Goal: Task Accomplishment & Management: Complete application form

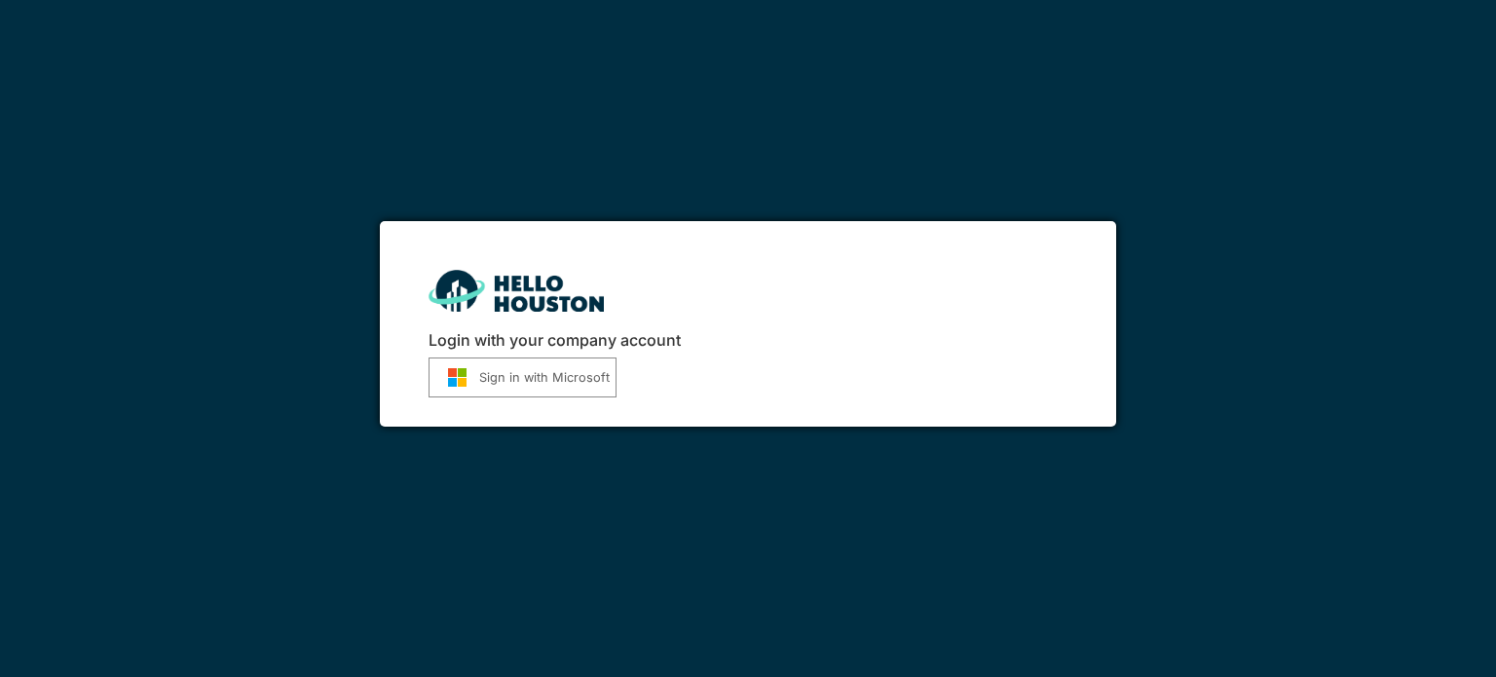
click at [527, 374] on button "Sign in with Microsoft" at bounding box center [523, 378] width 188 height 40
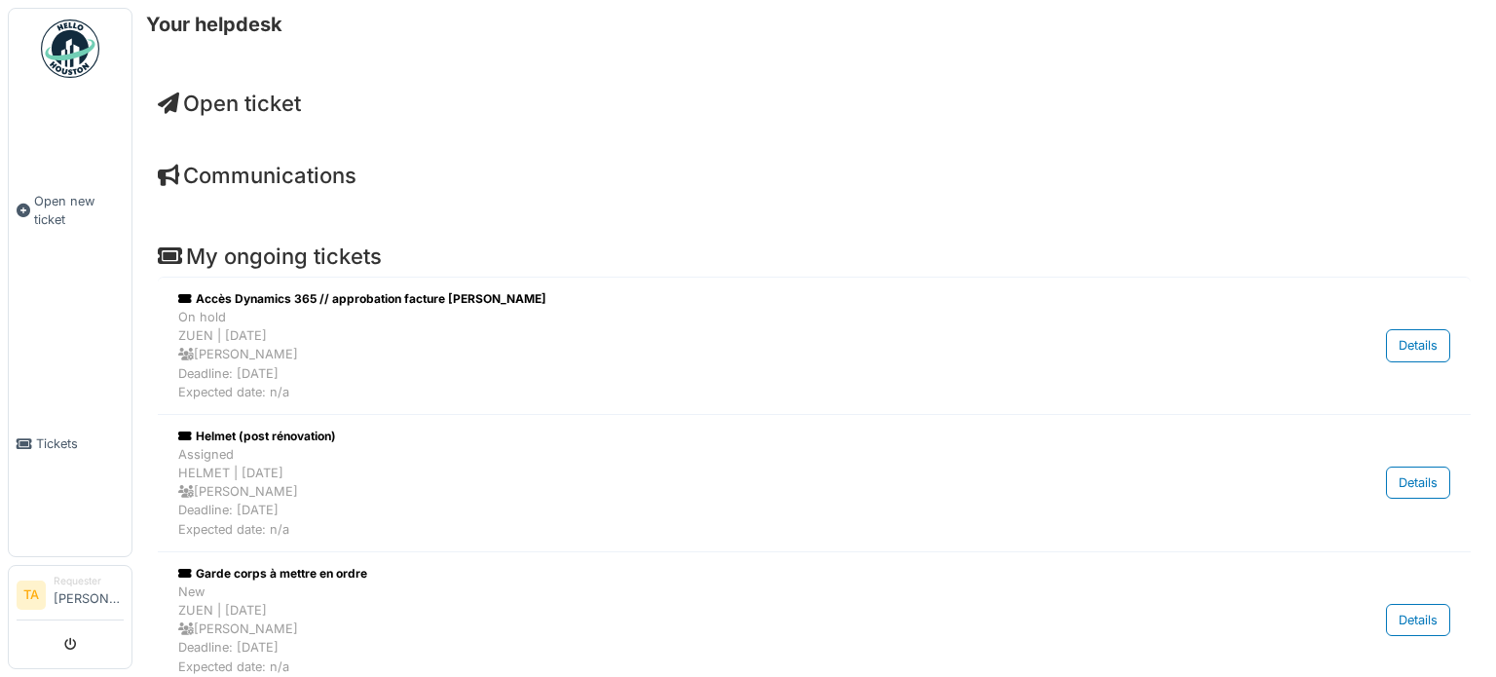
click at [237, 106] on span "Open ticket" at bounding box center [229, 103] width 143 height 25
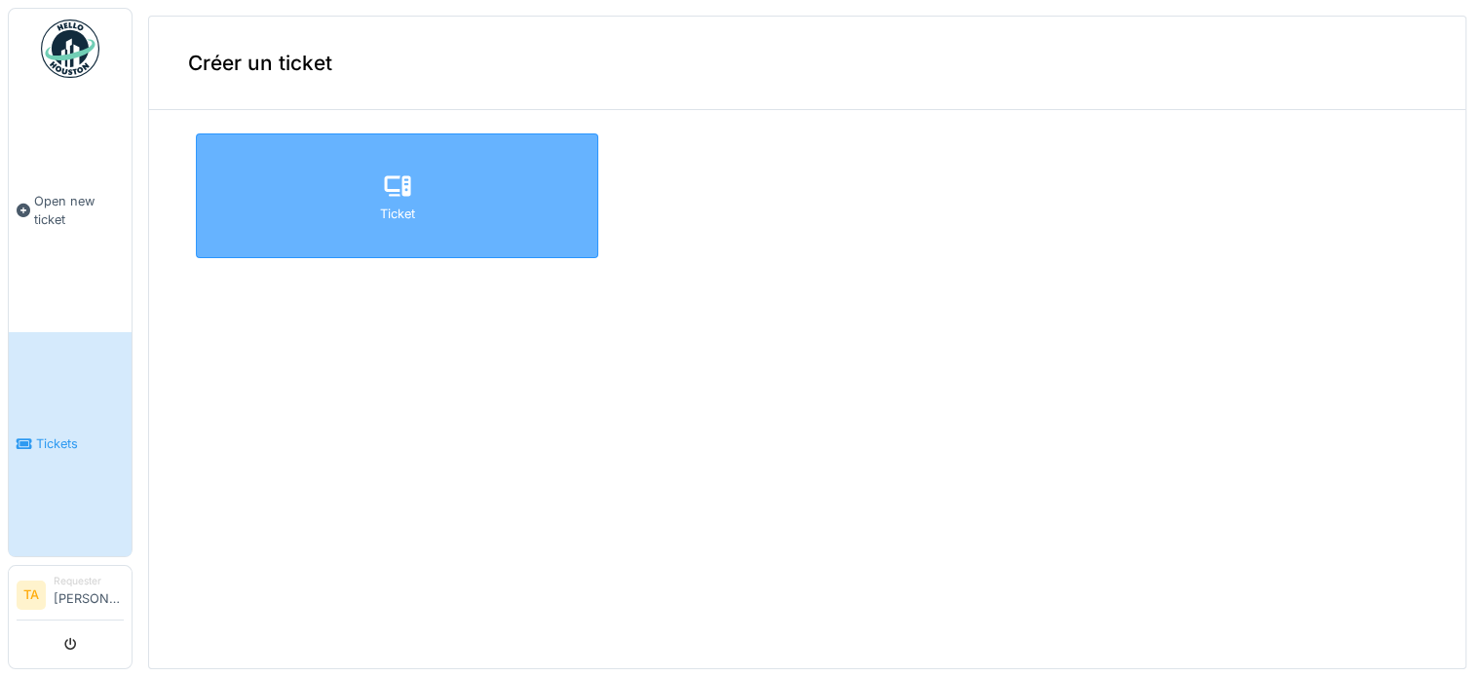
click at [394, 180] on icon at bounding box center [397, 185] width 29 height 23
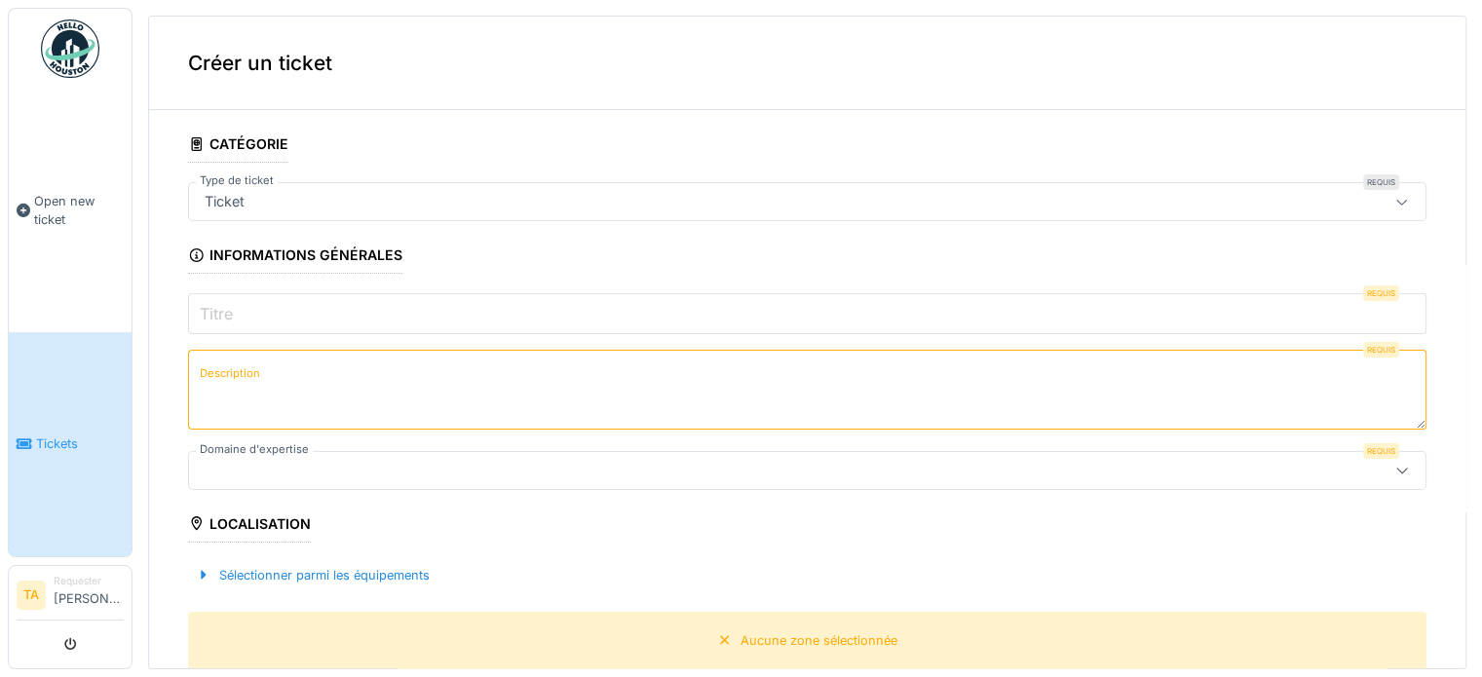
click at [300, 195] on div "Ticket" at bounding box center [738, 201] width 1083 height 21
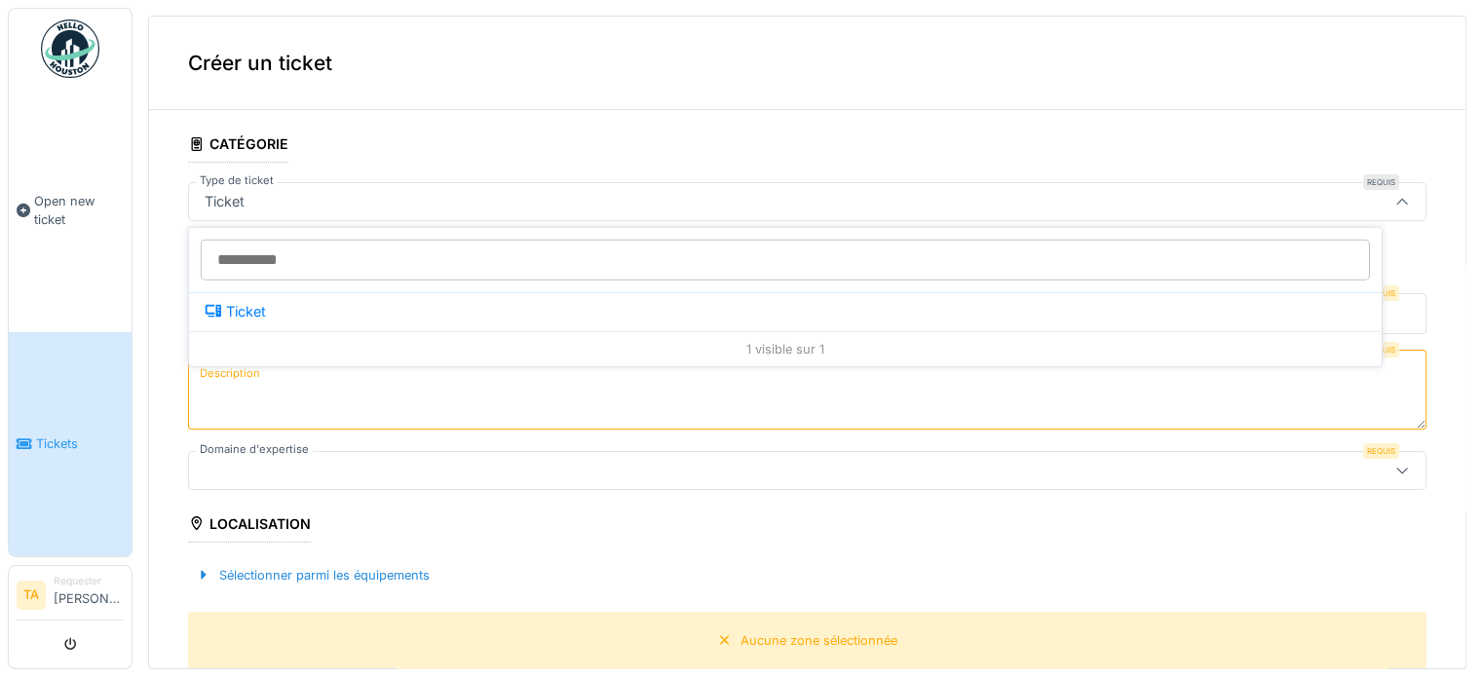
click at [300, 195] on div "Ticket" at bounding box center [738, 201] width 1083 height 21
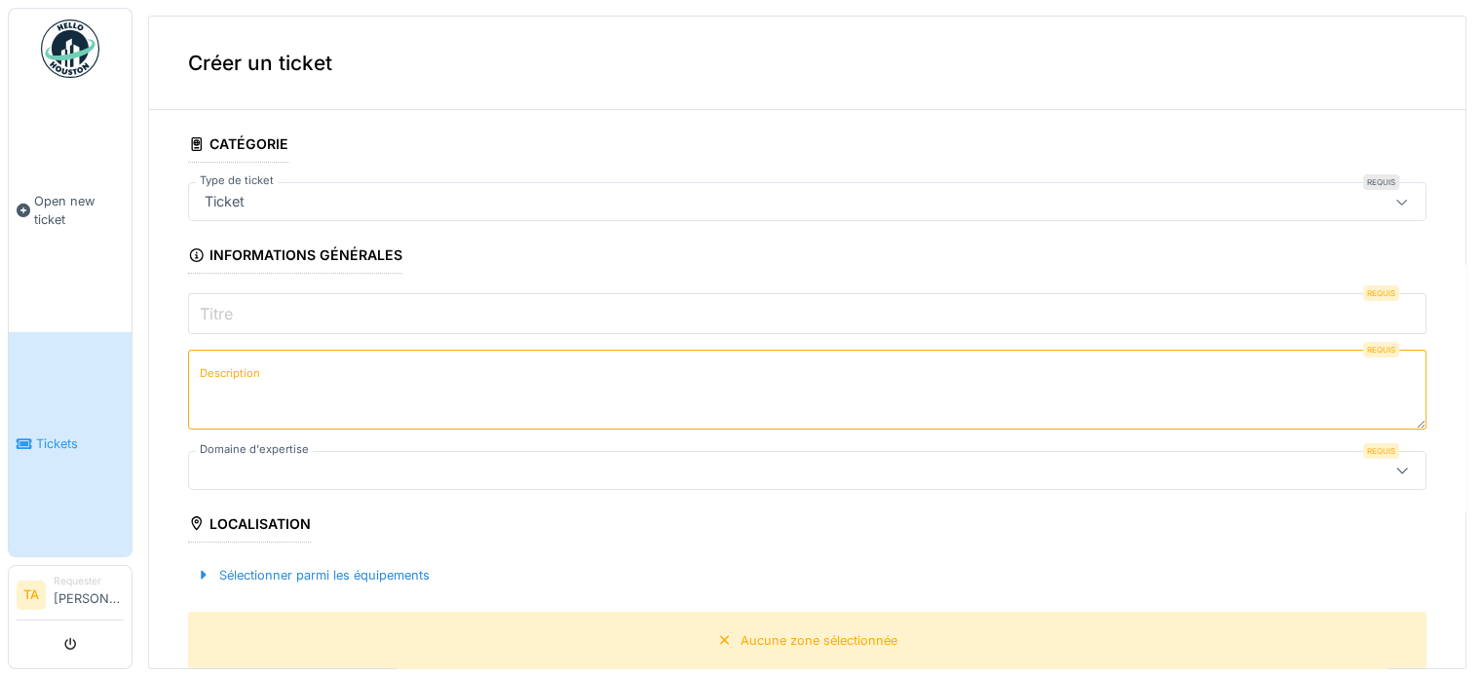
click at [300, 195] on div "Ticket" at bounding box center [738, 201] width 1083 height 21
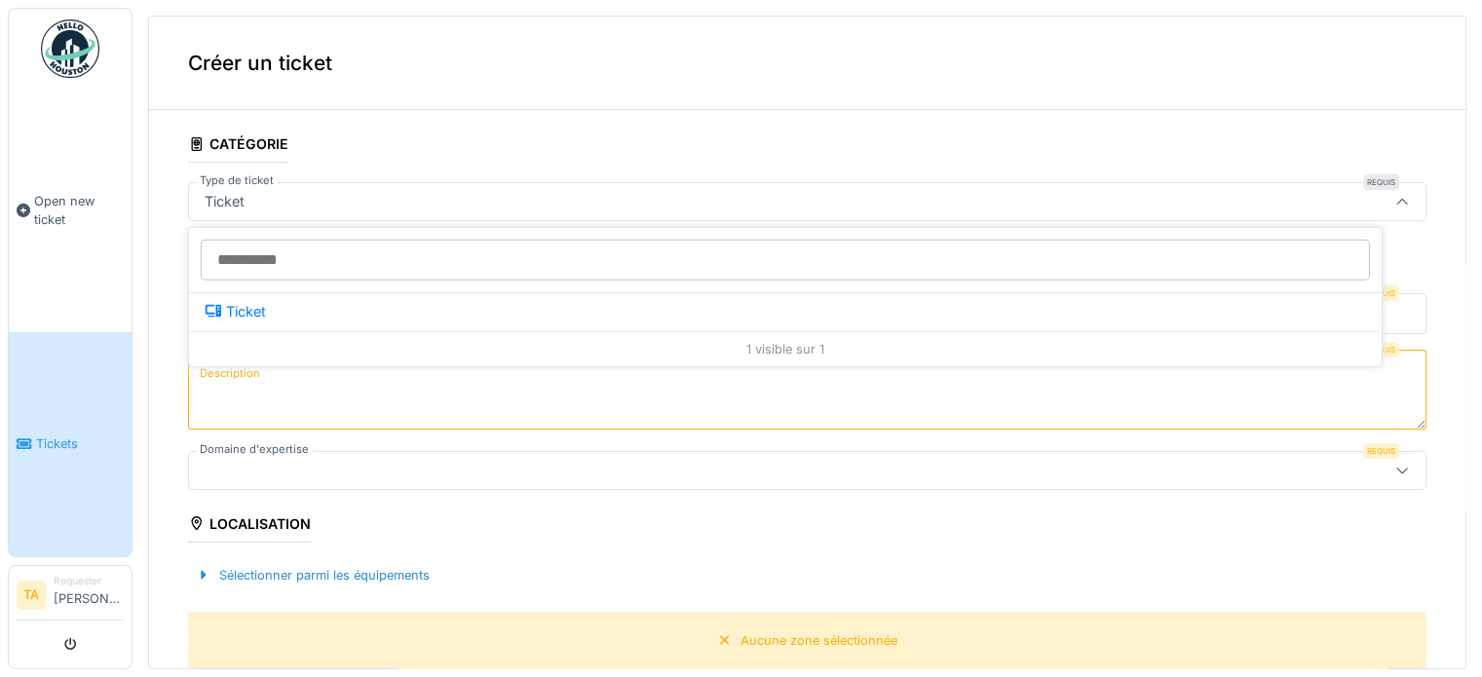
click at [300, 195] on div "Ticket" at bounding box center [738, 201] width 1083 height 21
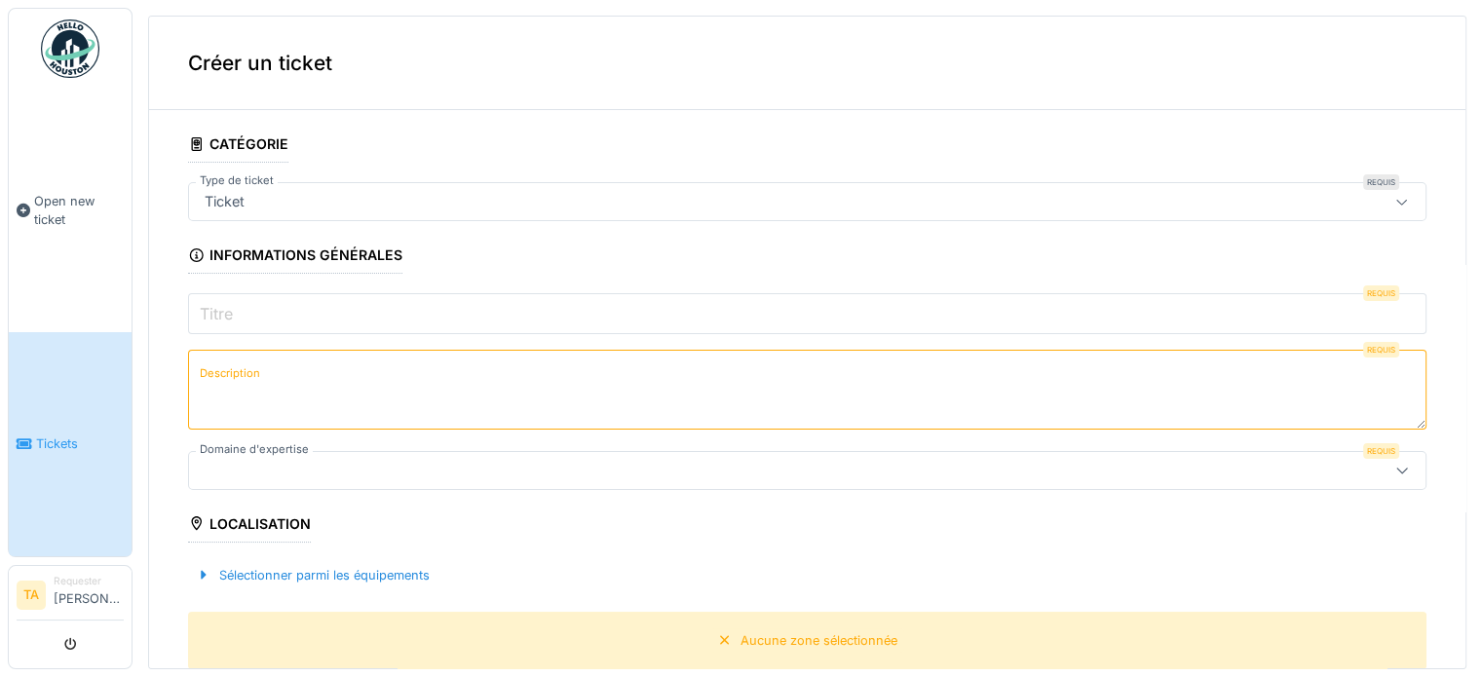
click at [288, 295] on input "Titre" at bounding box center [807, 313] width 1238 height 41
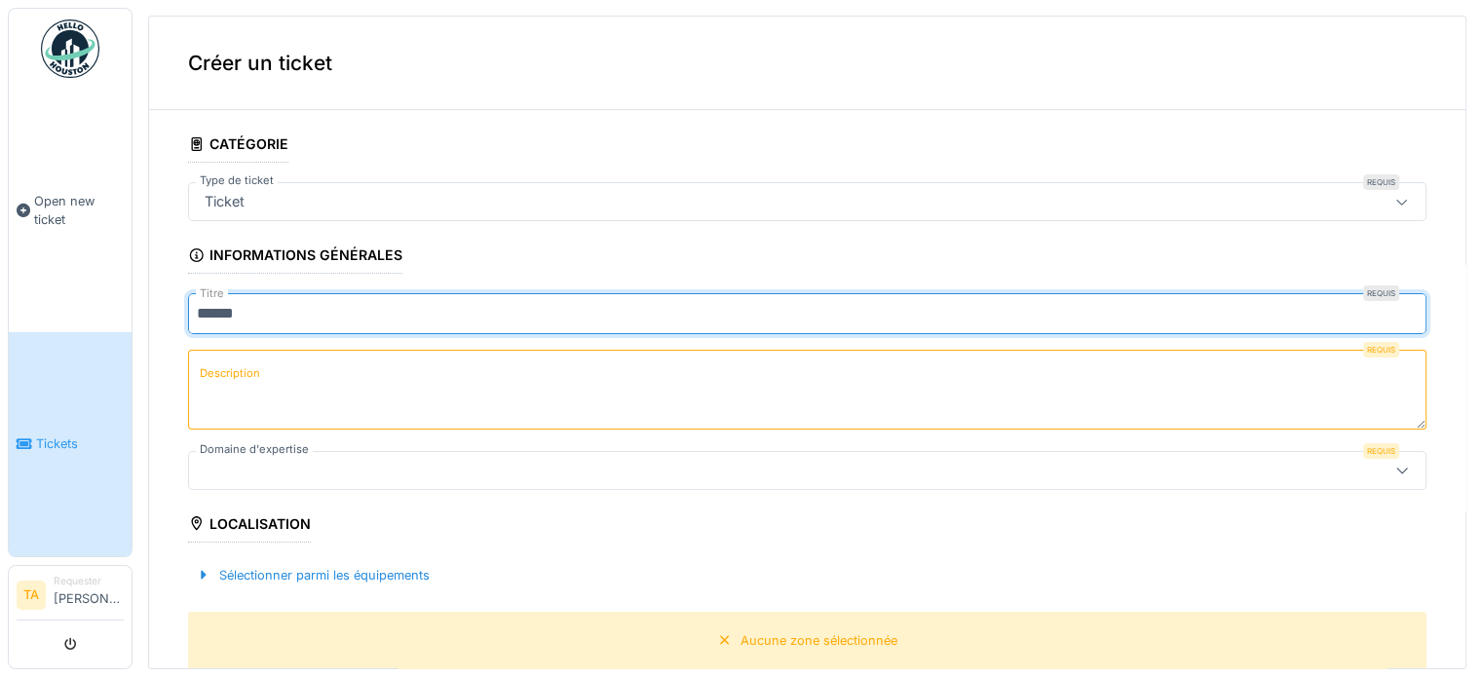
type input "*****"
